Goal: Task Accomplishment & Management: Use online tool/utility

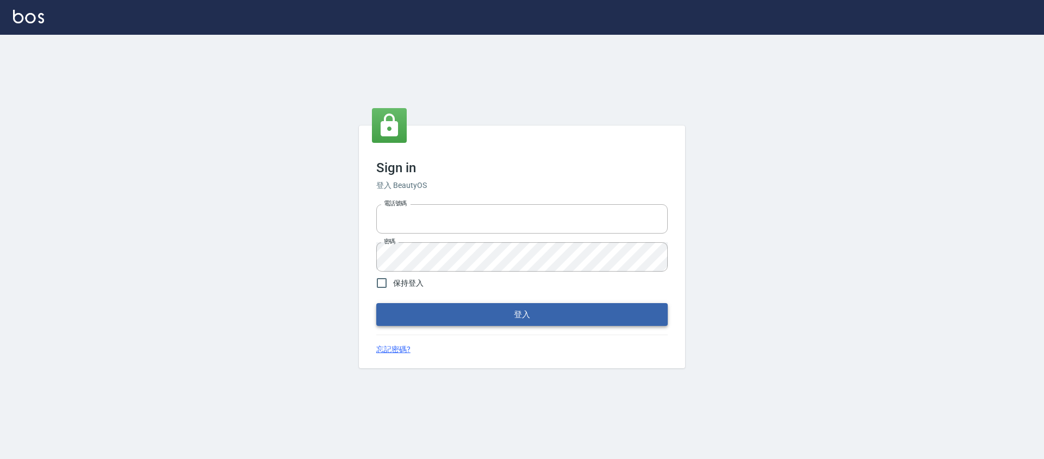
type input "25170116"
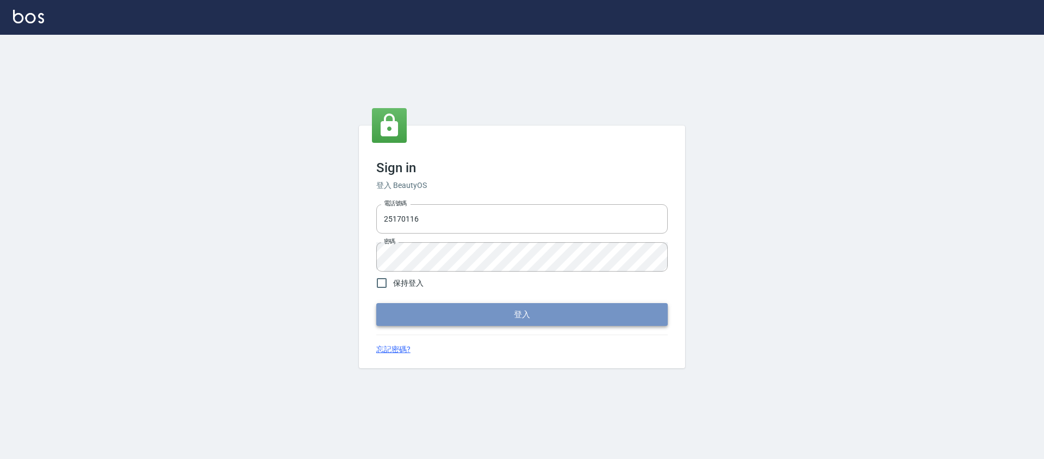
click at [411, 308] on button "登入" at bounding box center [521, 314] width 291 height 23
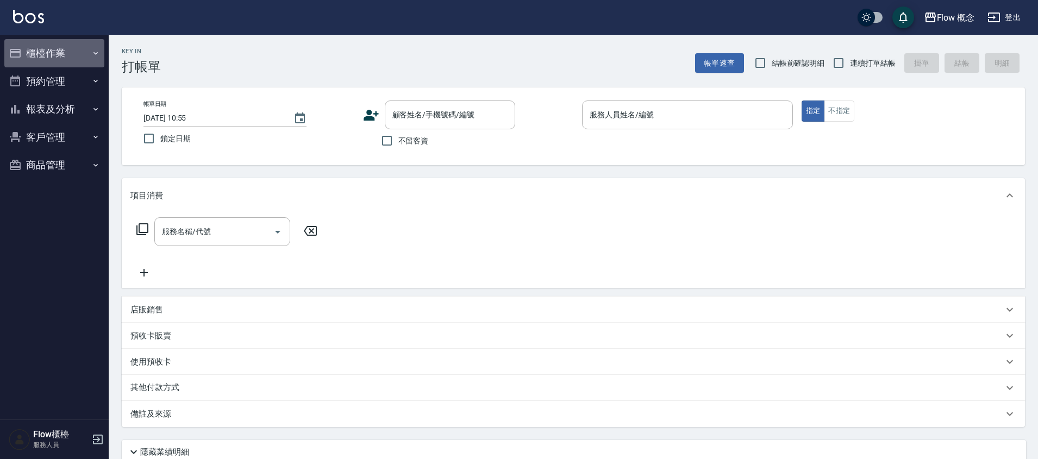
click at [38, 55] on button "櫃檯作業" at bounding box center [54, 53] width 100 height 28
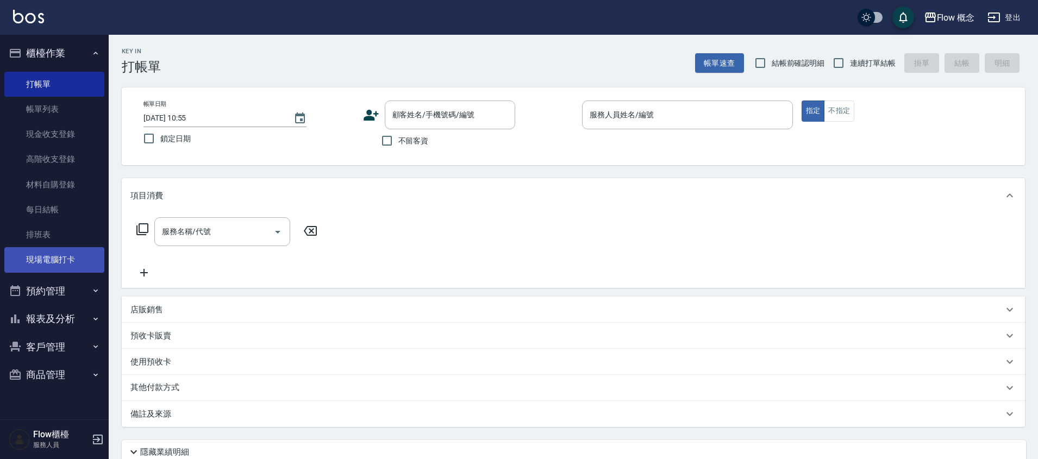
click at [71, 259] on link "現場電腦打卡" at bounding box center [54, 259] width 100 height 25
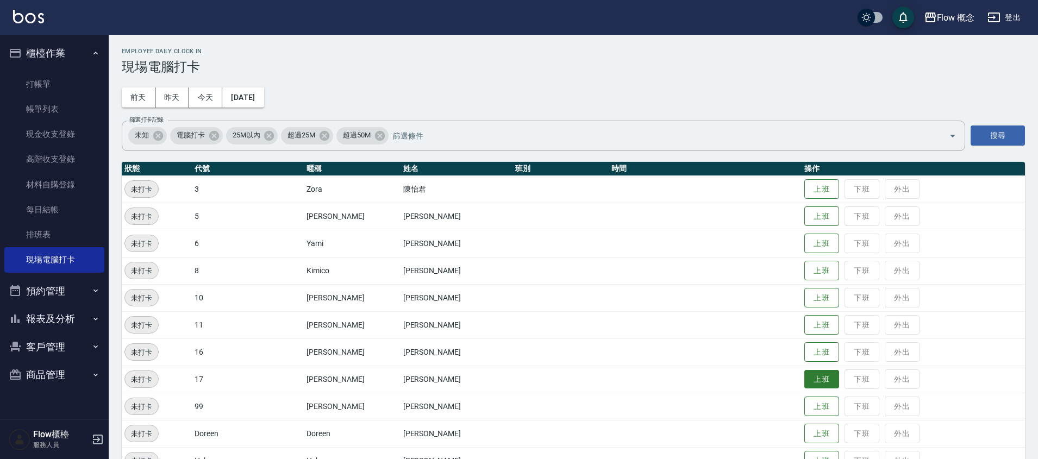
click at [805, 377] on button "上班" at bounding box center [822, 379] width 35 height 19
click at [805, 371] on button "上班" at bounding box center [822, 379] width 35 height 19
click at [805, 359] on button "上班" at bounding box center [822, 352] width 35 height 19
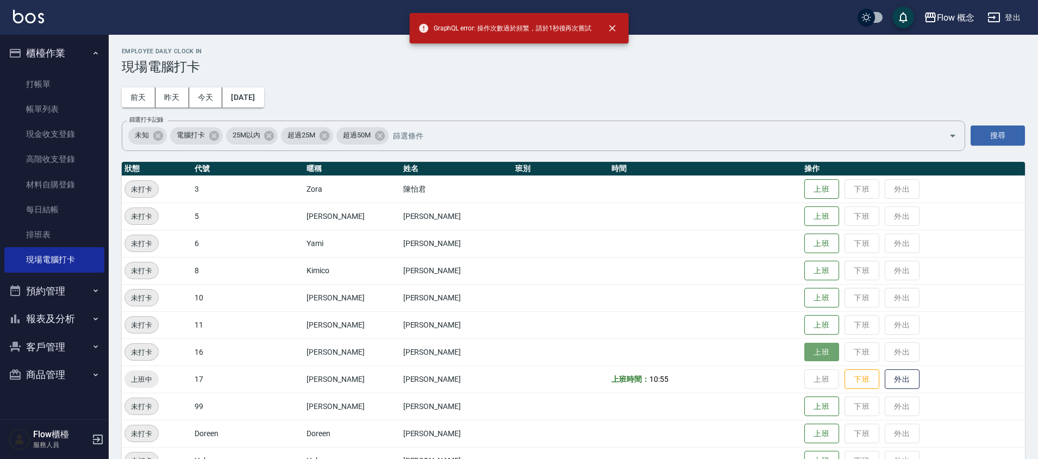
click at [805, 358] on button "上班" at bounding box center [822, 352] width 35 height 19
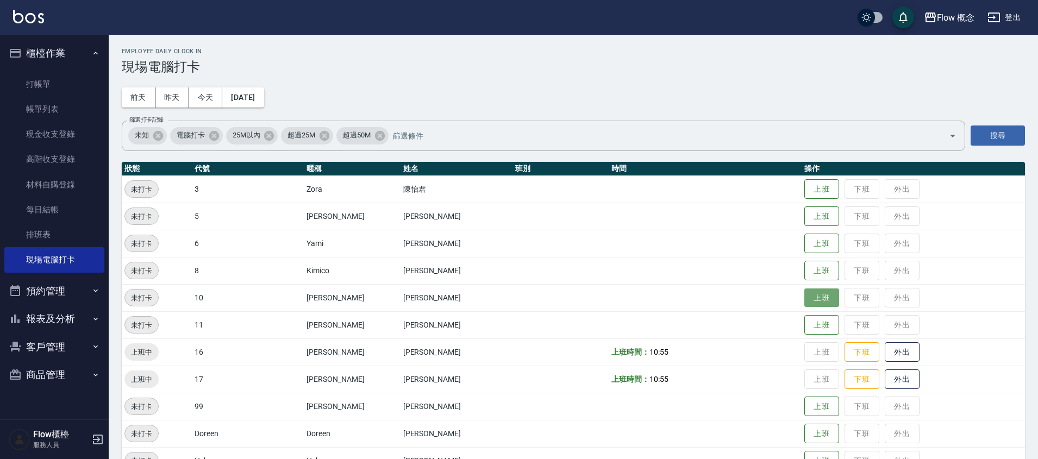
click at [805, 296] on button "上班" at bounding box center [822, 298] width 35 height 19
